Goal: Transaction & Acquisition: Purchase product/service

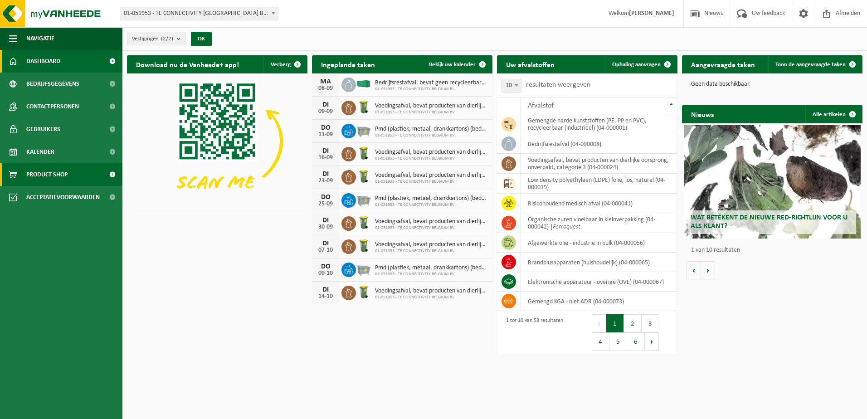
click at [58, 175] on span "Product Shop" at bounding box center [46, 174] width 41 height 23
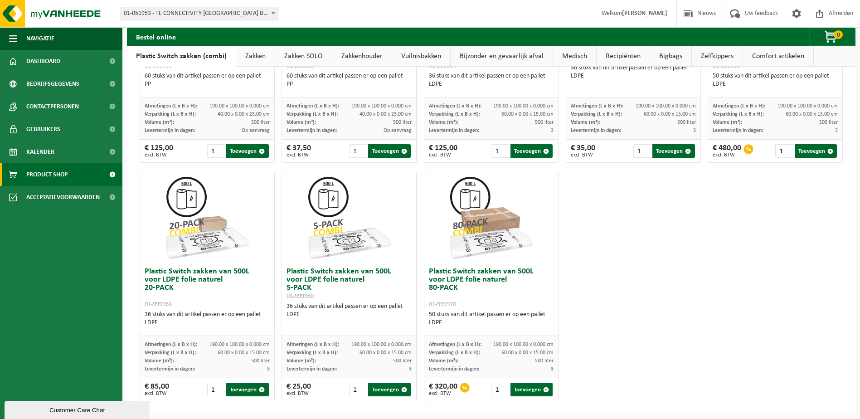
scroll to position [432, 0]
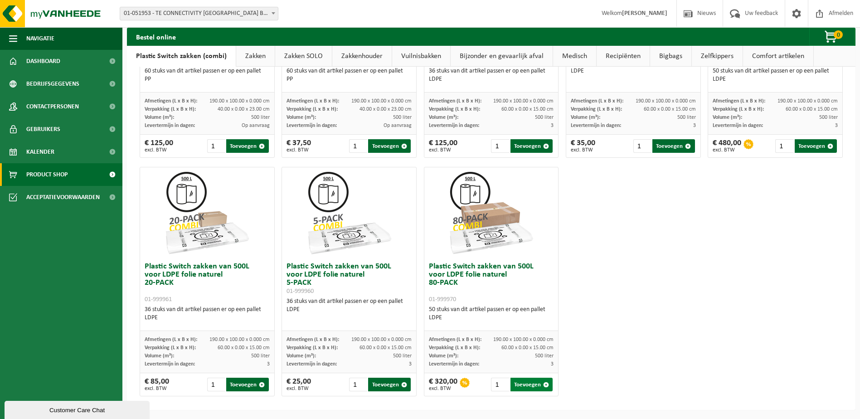
click at [520, 383] on button "Toevoegen" at bounding box center [531, 385] width 42 height 14
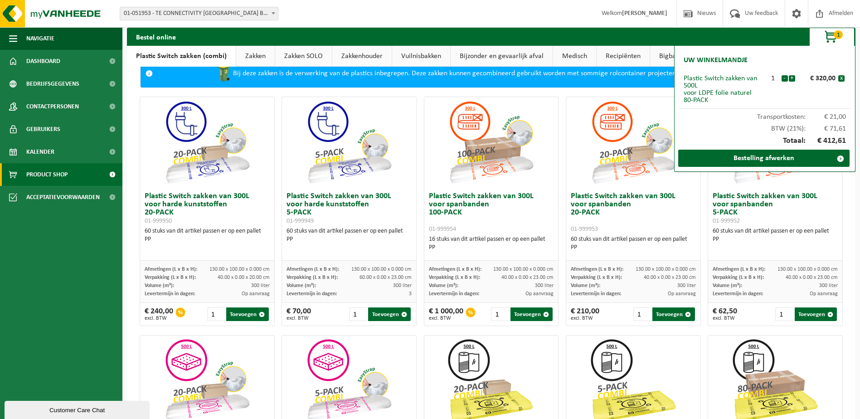
scroll to position [0, 0]
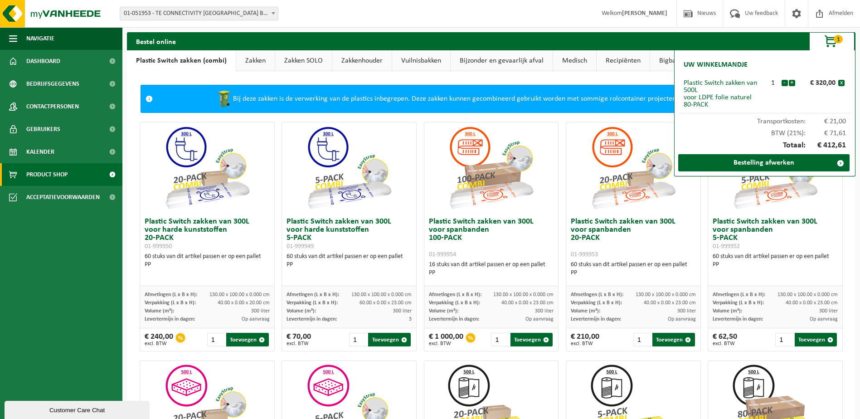
click at [243, 59] on link "Zakken" at bounding box center [255, 60] width 39 height 21
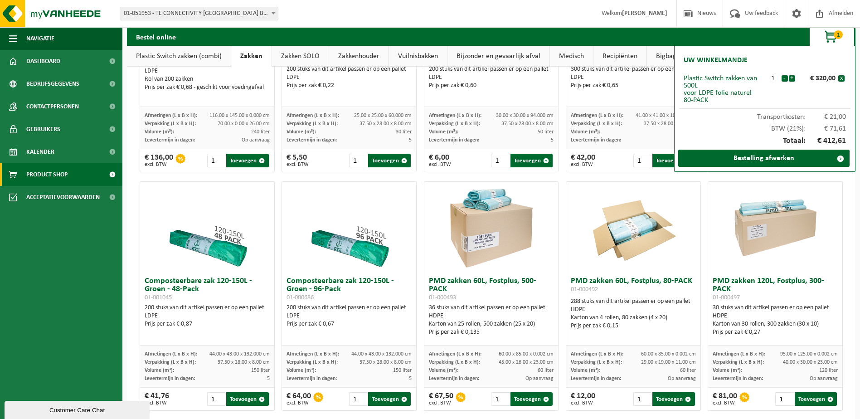
scroll to position [408, 0]
click at [799, 404] on button "Toevoegen" at bounding box center [816, 399] width 42 height 14
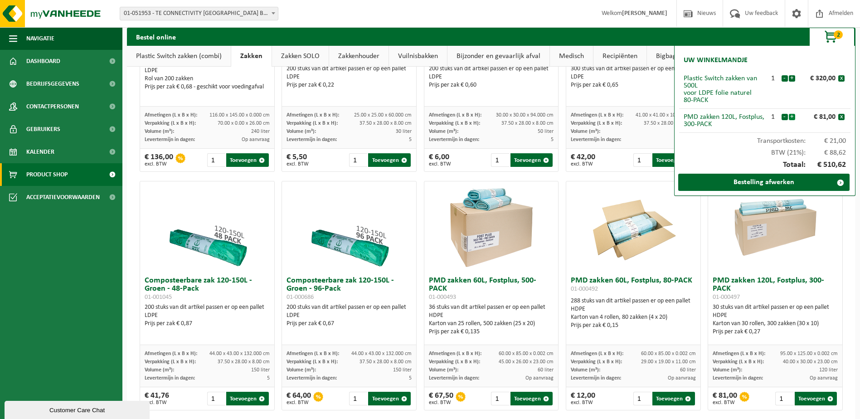
click at [791, 116] on button "+" at bounding box center [792, 117] width 6 height 6
click at [792, 116] on button "+" at bounding box center [792, 117] width 6 height 6
click at [783, 178] on link "Bestelling afwerken" at bounding box center [763, 182] width 171 height 17
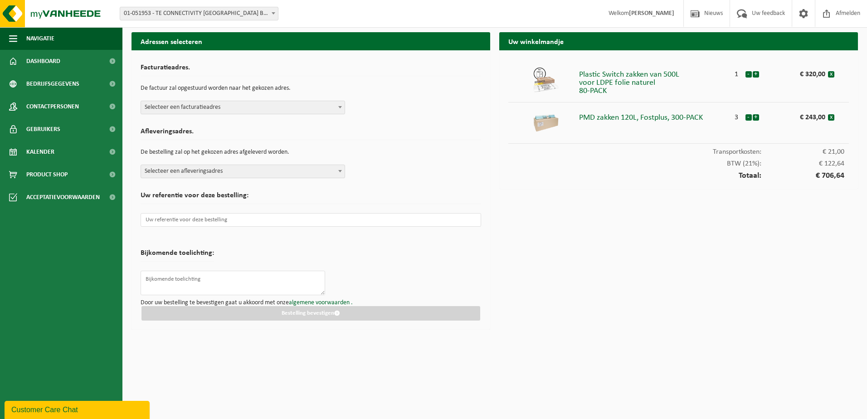
click at [340, 107] on b at bounding box center [340, 107] width 4 height 2
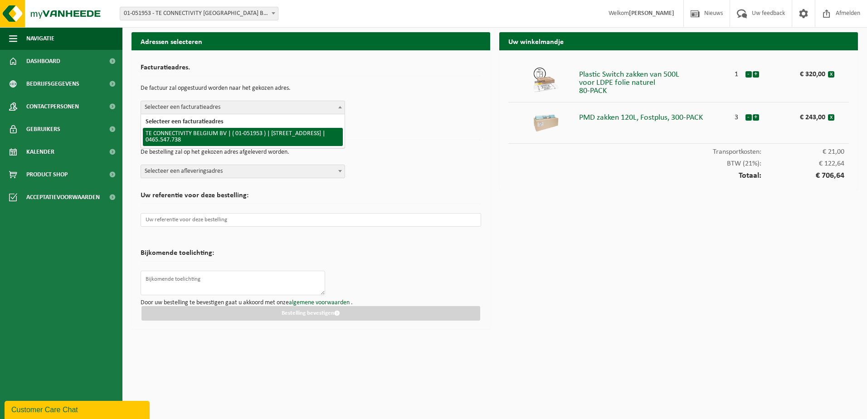
select select "253"
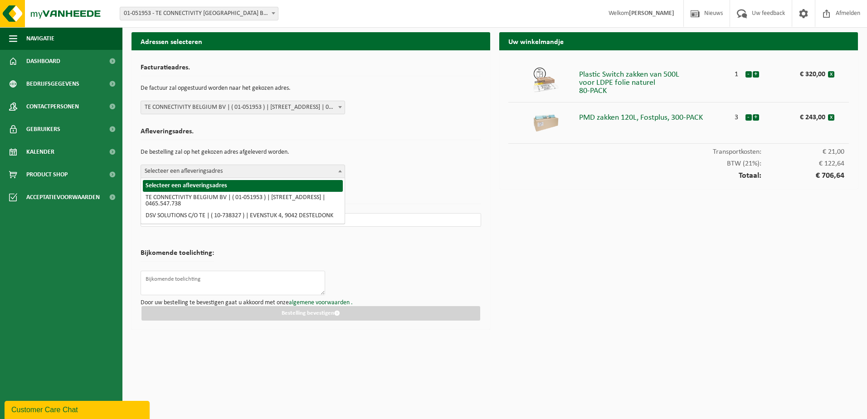
click at [319, 173] on span "Selecteer een afleveringsadres" at bounding box center [243, 171] width 204 height 13
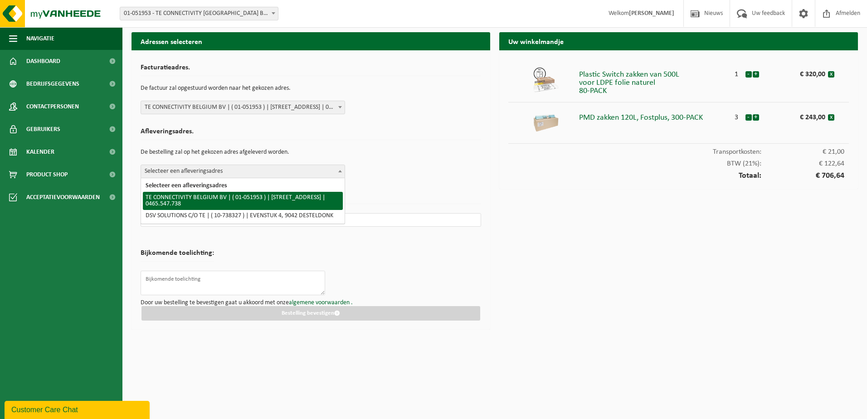
select select "253"
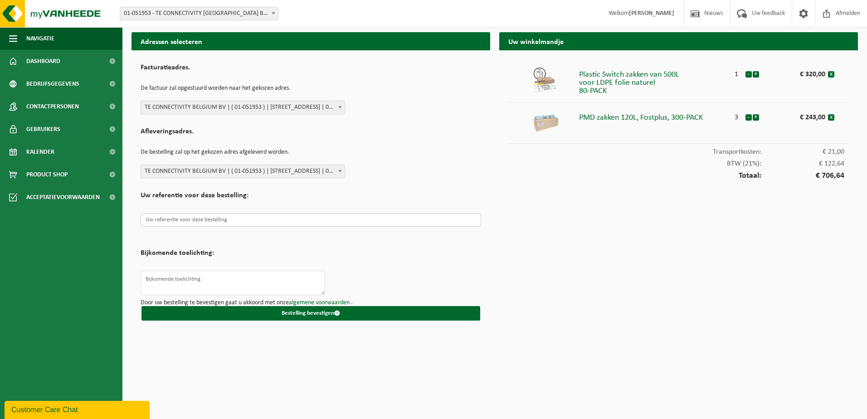
click at [303, 222] on input "text" at bounding box center [311, 220] width 340 height 14
type input "t"
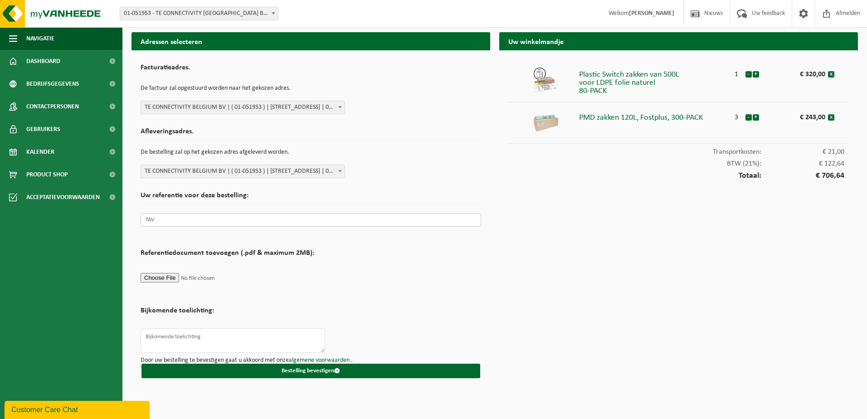
click at [303, 222] on input "TAV" at bounding box center [311, 220] width 340 height 14
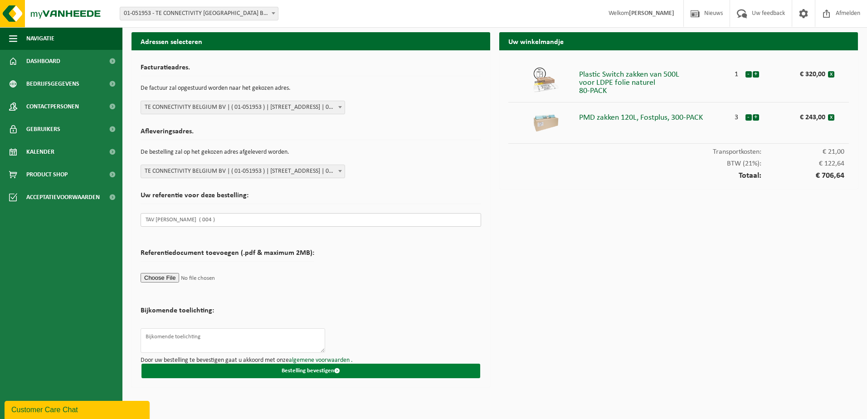
type input "TAV [PERSON_NAME] ( 004 )"
click at [281, 367] on button "Bestelling bevestigen" at bounding box center [310, 371] width 339 height 15
